Goal: Information Seeking & Learning: Compare options

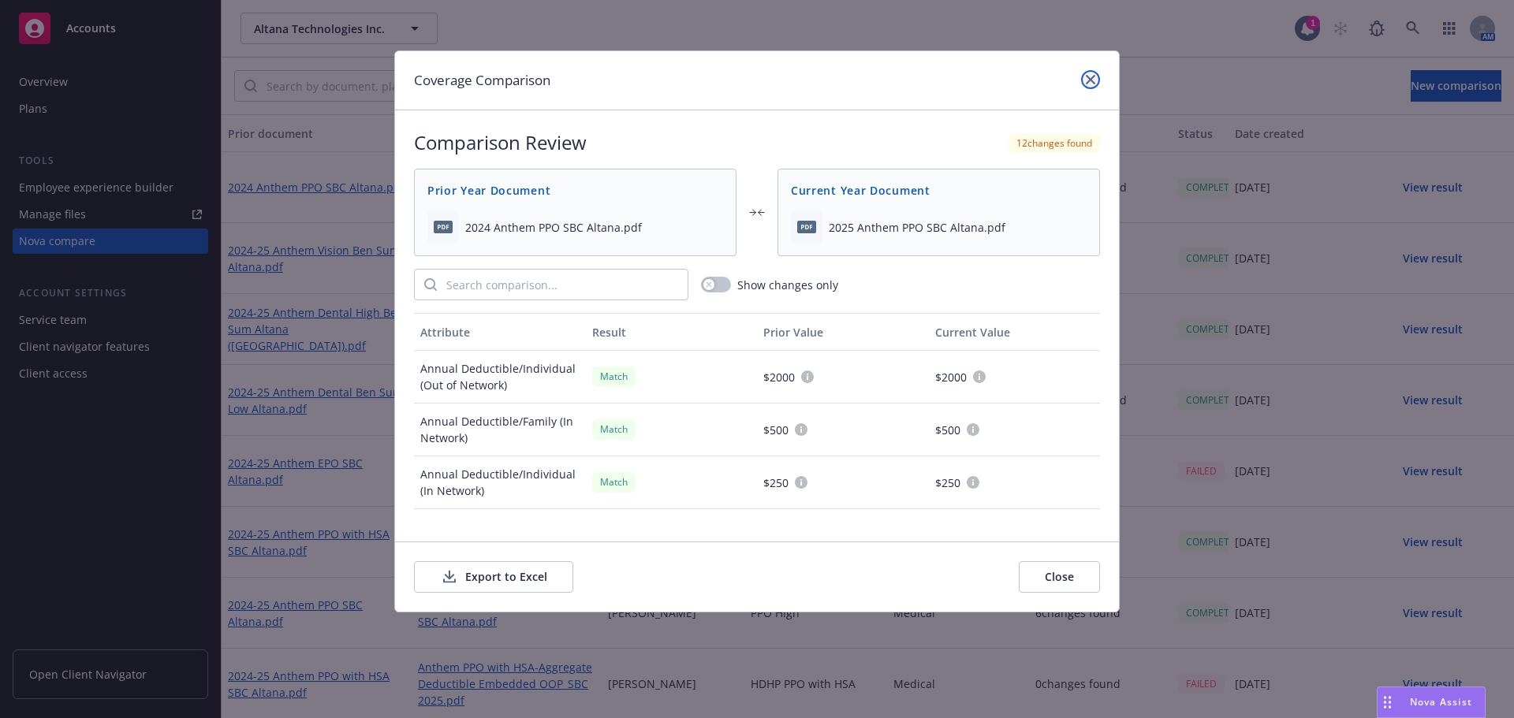
click at [1090, 78] on icon "close" at bounding box center [1090, 79] width 9 height 9
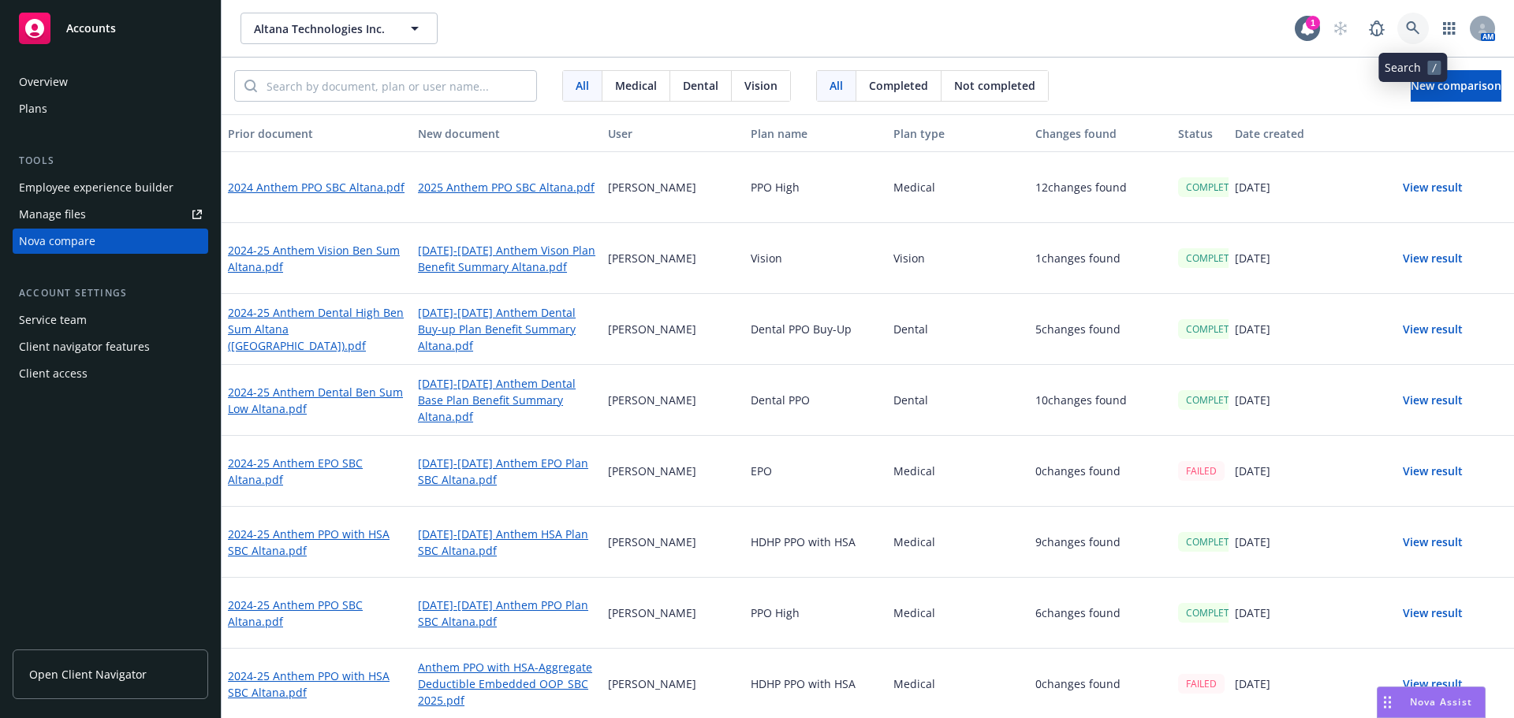
click at [1209, 28] on link at bounding box center [1413, 29] width 32 height 32
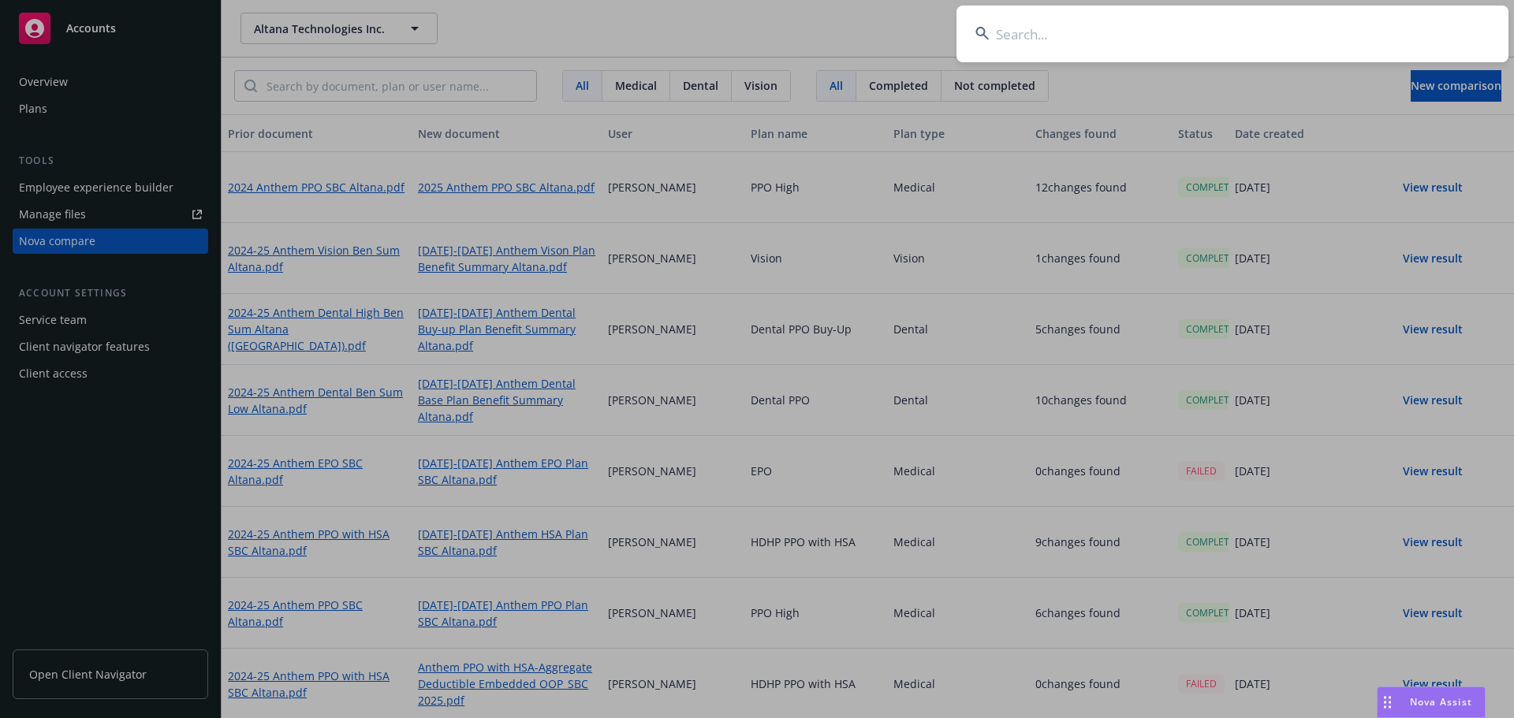
click at [1031, 39] on input at bounding box center [1232, 34] width 552 height 57
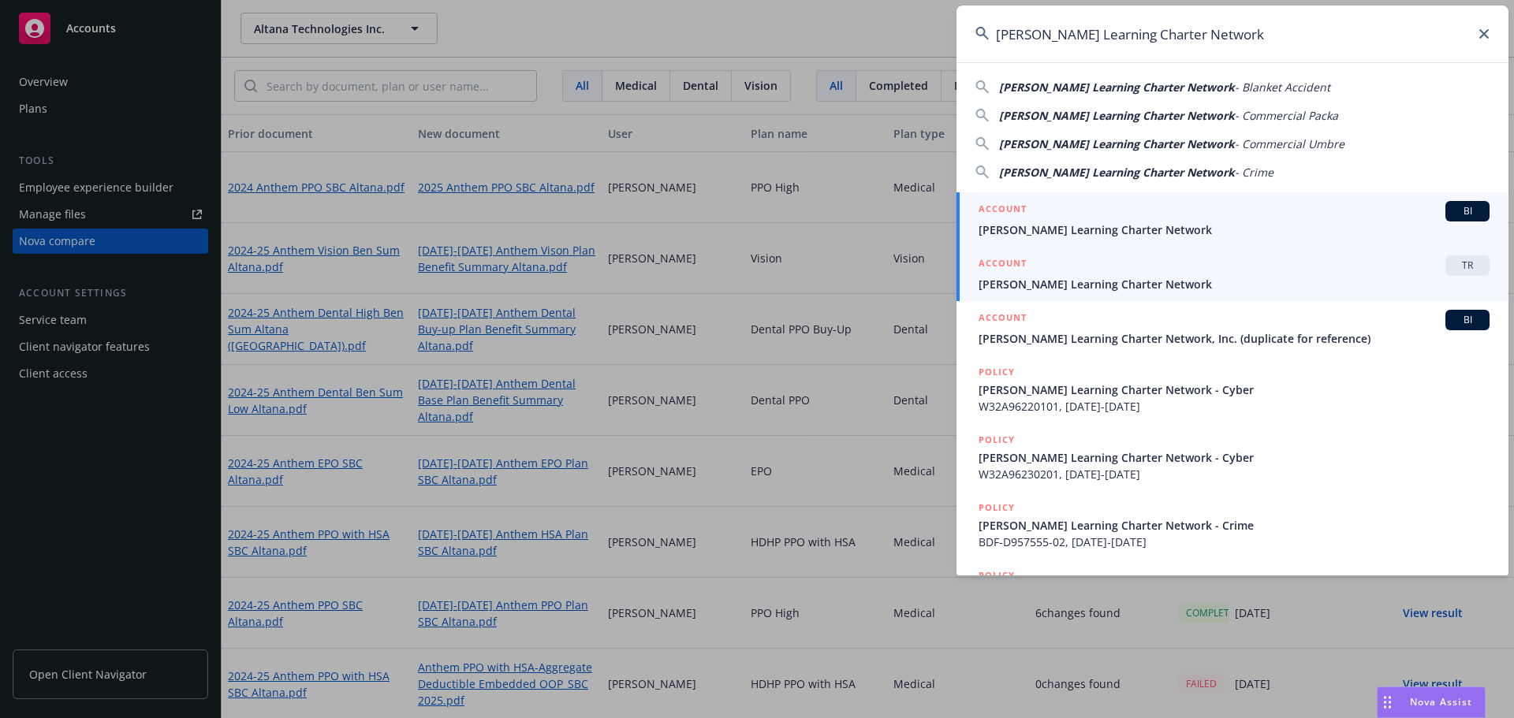
type input "[PERSON_NAME] Learning Charter Network"
click at [1209, 264] on div "ACCOUNT TR" at bounding box center [1233, 265] width 511 height 20
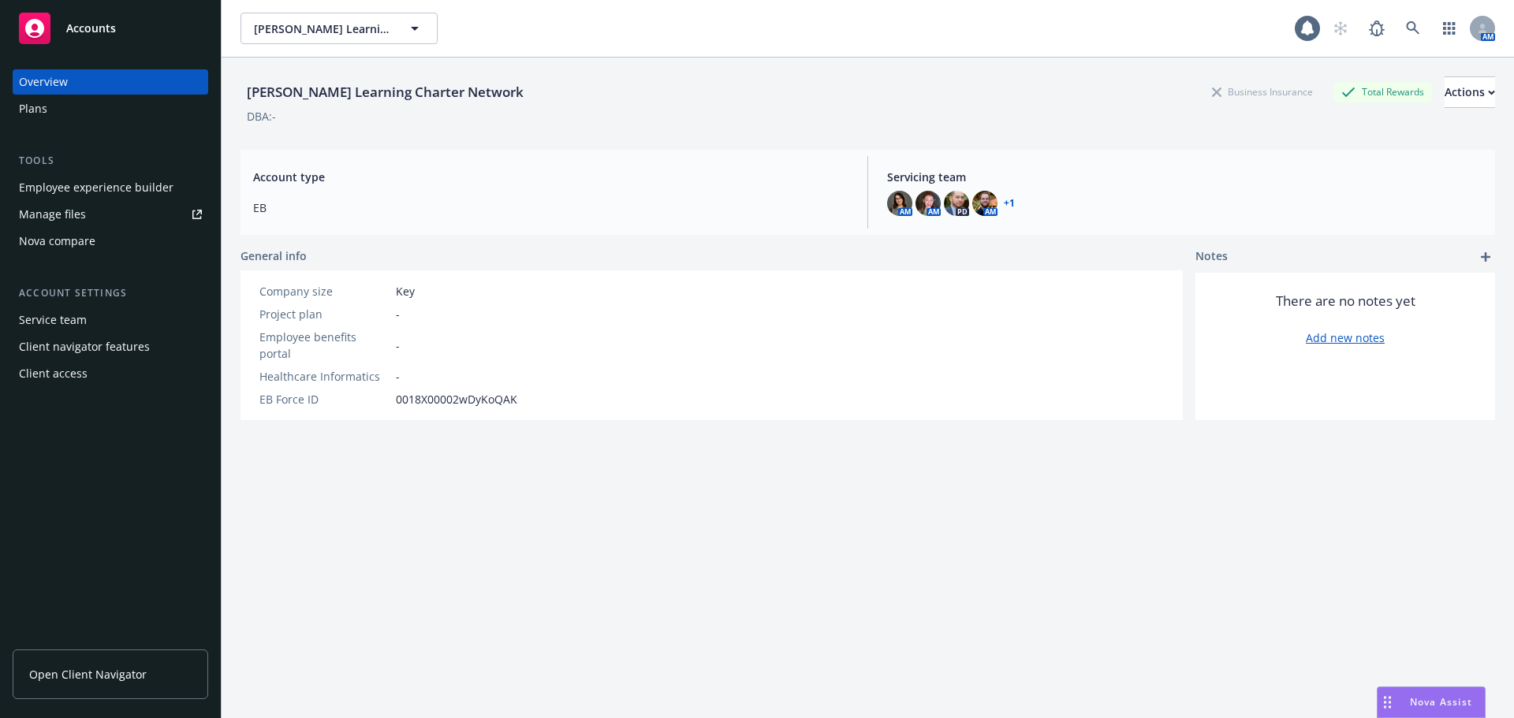
click at [69, 243] on div "Nova compare" at bounding box center [57, 241] width 76 height 25
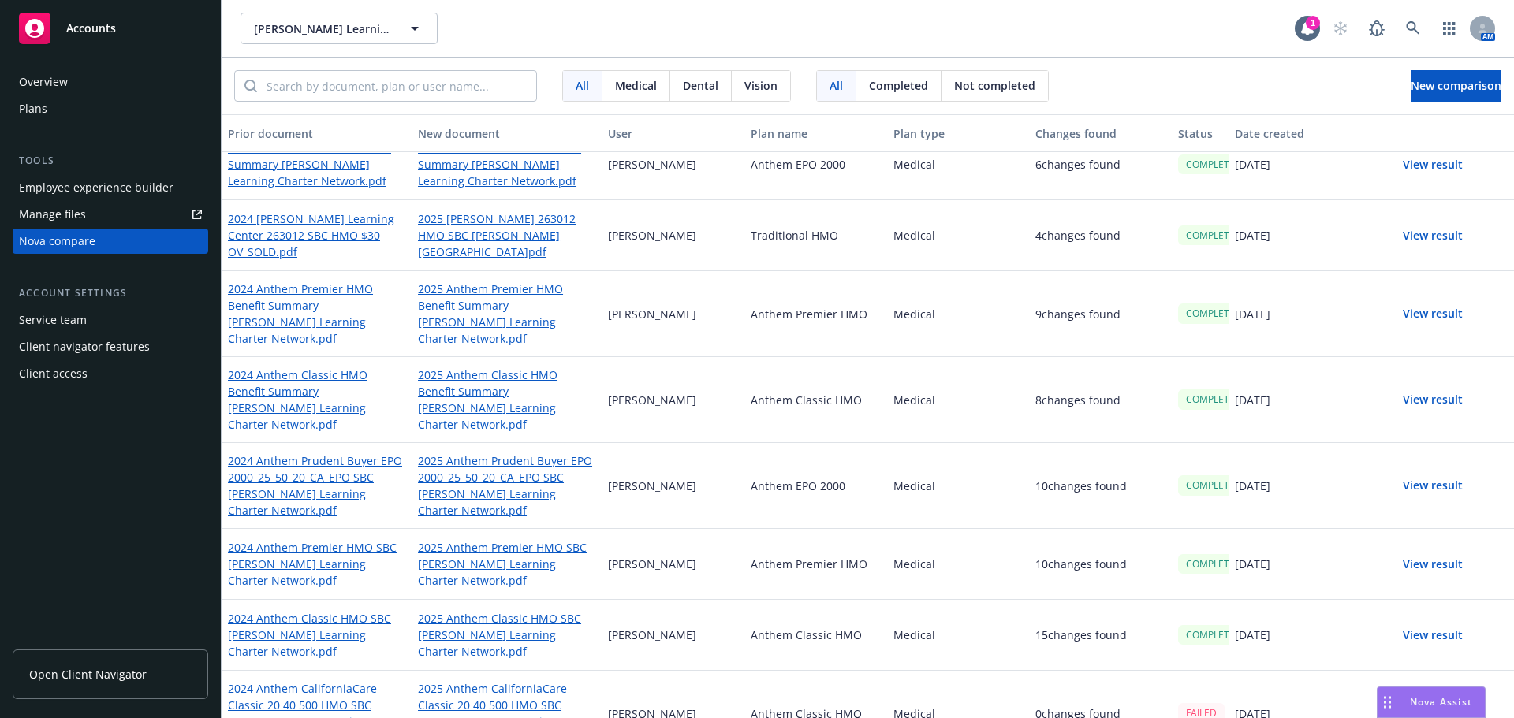
scroll to position [32, 0]
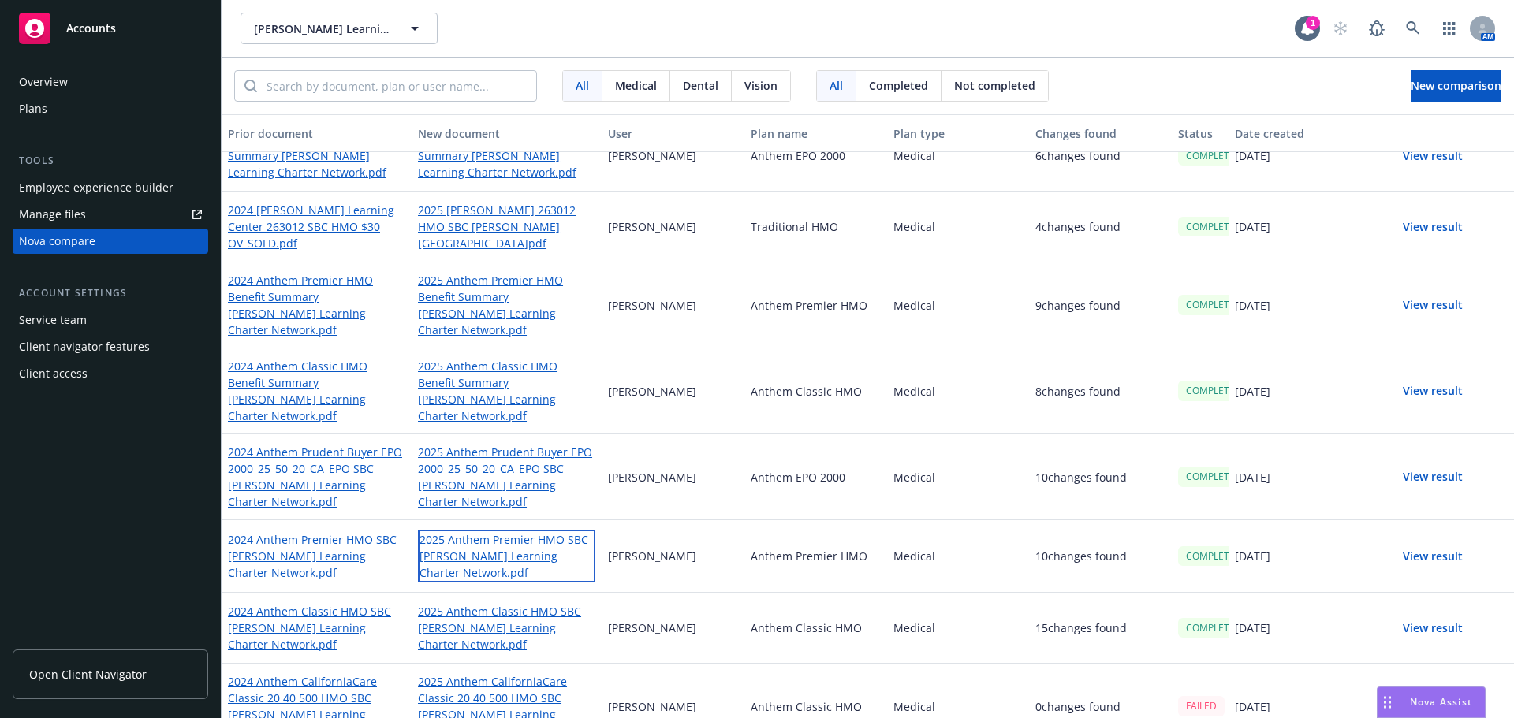
click at [479, 530] on link "2025 Anthem Premier HMO SBC [PERSON_NAME] Learning Charter Network.pdf" at bounding box center [506, 556] width 177 height 53
click at [492, 672] on link "2025 Anthem CaliforniaCare Classic 20 40 500 HMO SBC [PERSON_NAME] Learning Cha…" at bounding box center [506, 706] width 177 height 69
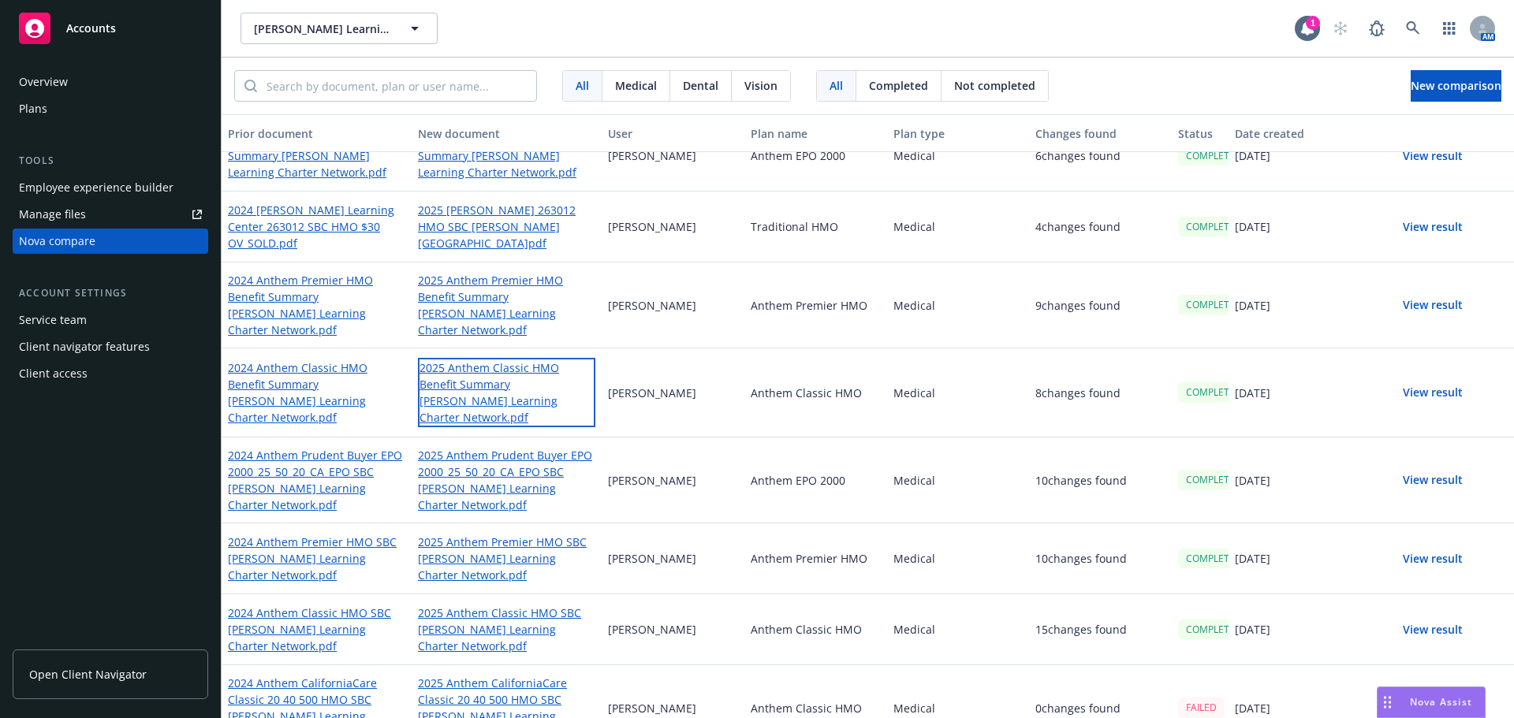
click at [484, 380] on link "2025 Anthem Classic HMO Benefit Summary [PERSON_NAME] Learning Charter Network.…" at bounding box center [506, 392] width 177 height 69
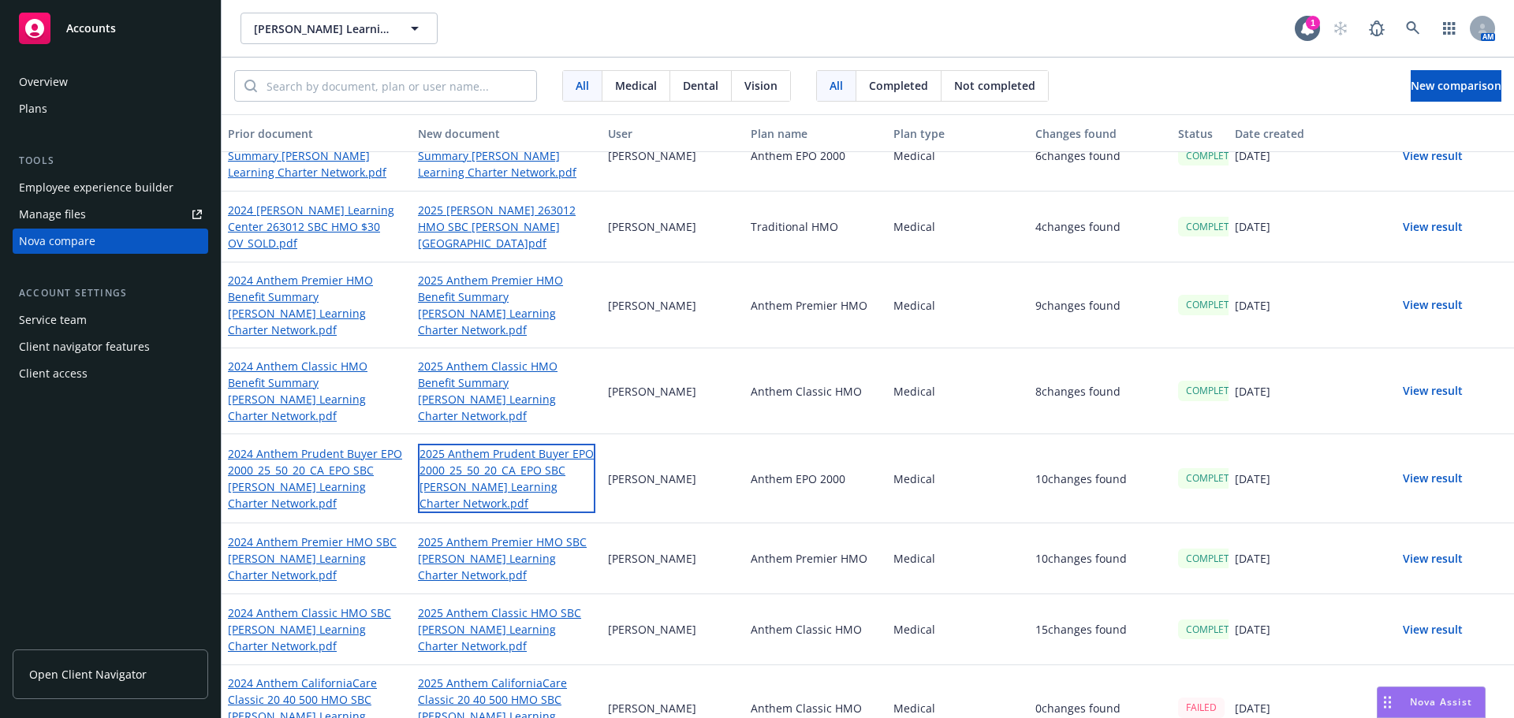
click at [483, 461] on link "2025 Anthem Prudent Buyer EPO 2000_25_50_20_CA_EPO SBC [PERSON_NAME] Learning C…" at bounding box center [506, 478] width 177 height 69
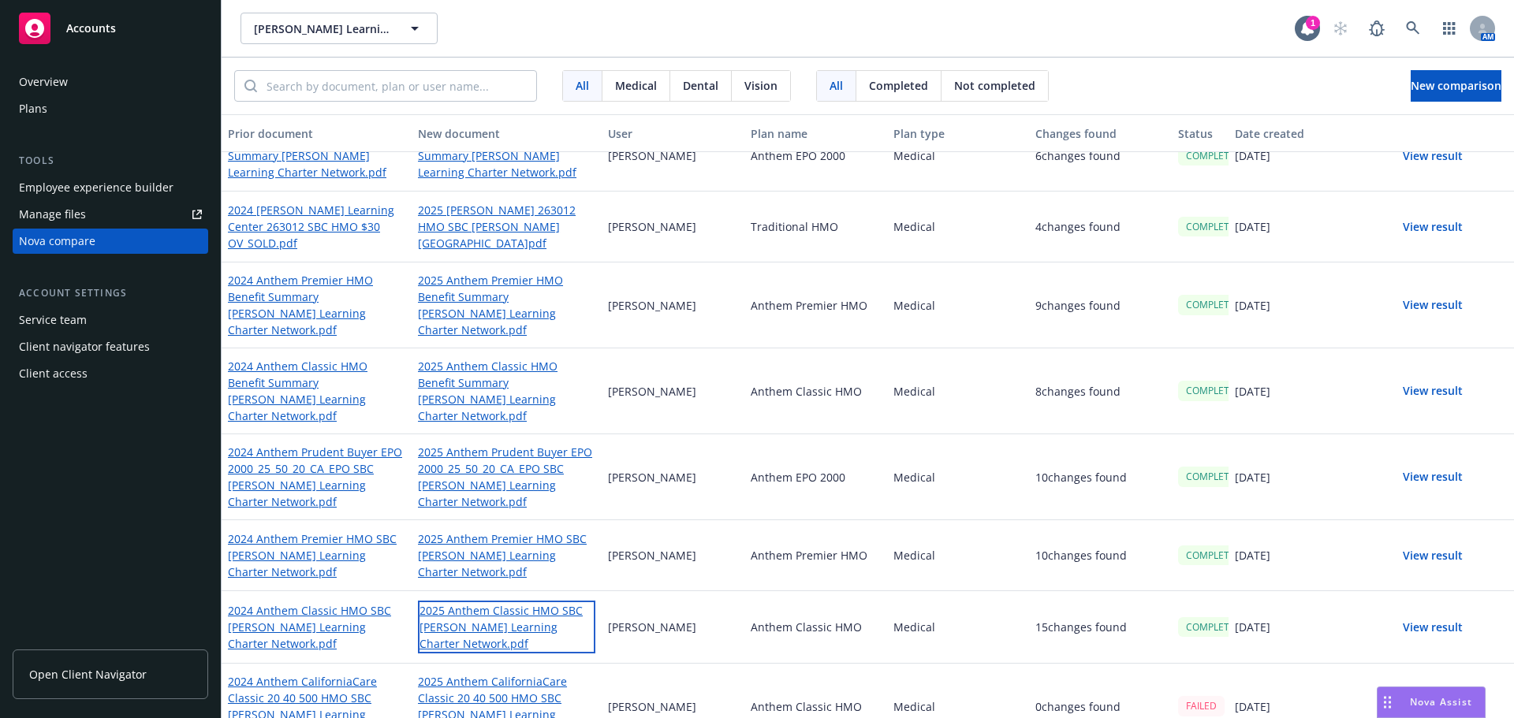
click at [467, 601] on link "2025 Anthem Classic HMO SBC [PERSON_NAME] Learning Charter Network.pdf" at bounding box center [506, 627] width 177 height 53
